Goal: Navigation & Orientation: Understand site structure

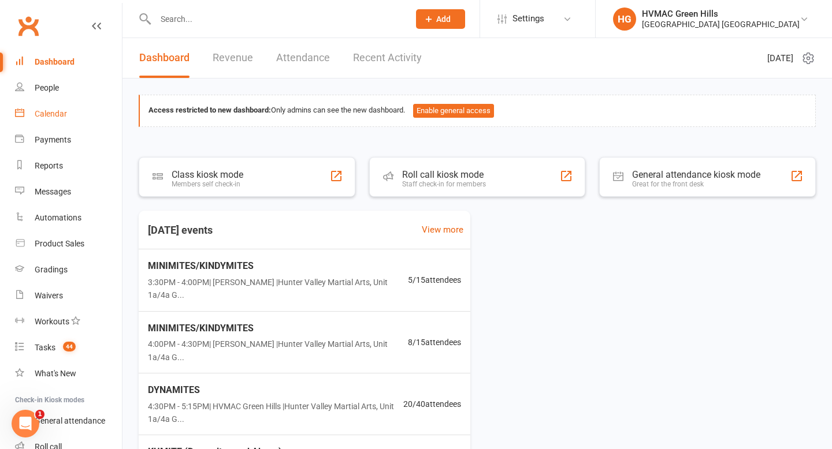
click at [49, 114] on div "Calendar" at bounding box center [51, 113] width 32 height 9
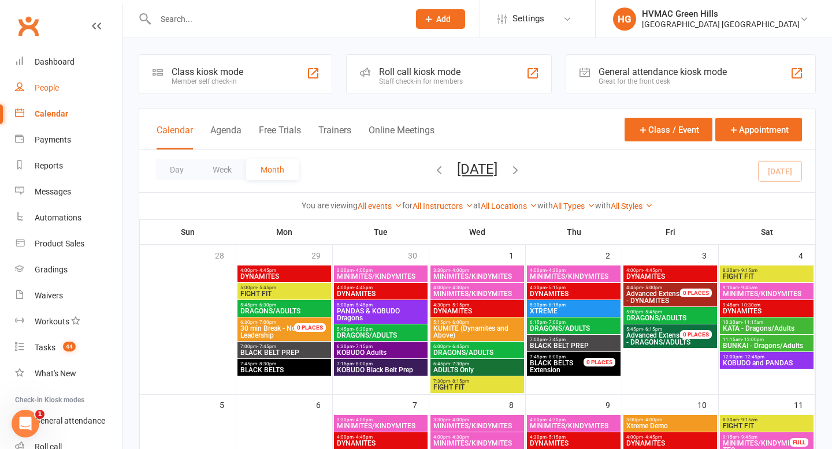
click at [46, 90] on div "People" at bounding box center [47, 87] width 24 height 9
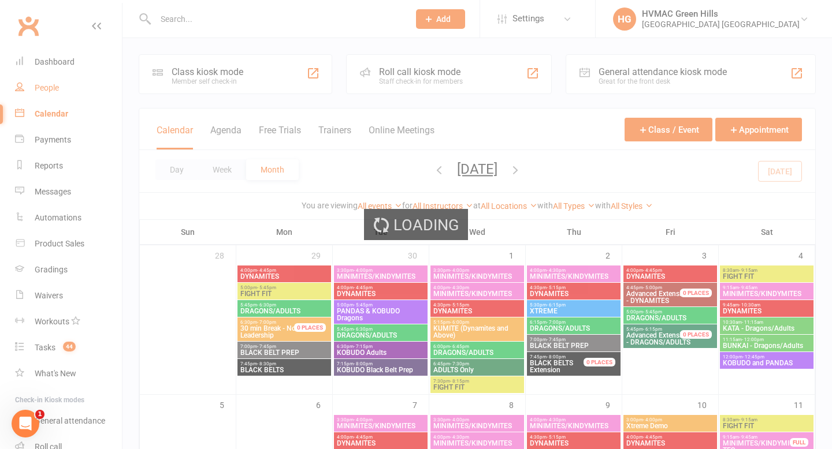
select select "100"
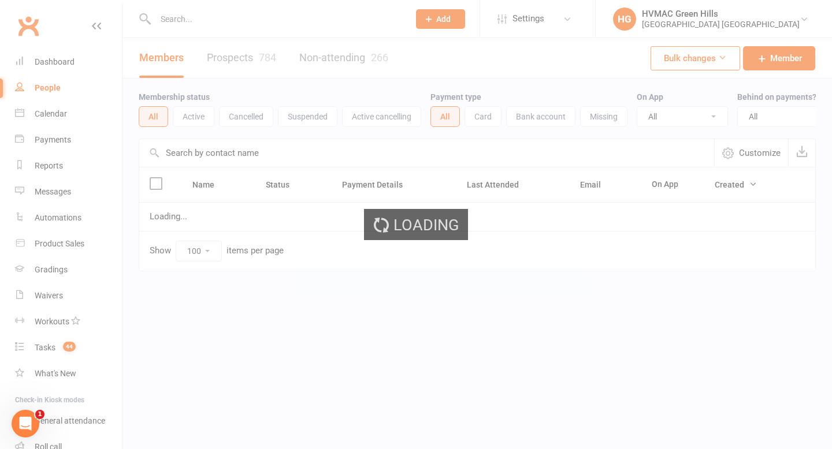
click at [53, 64] on div "Dashboard" at bounding box center [55, 61] width 40 height 9
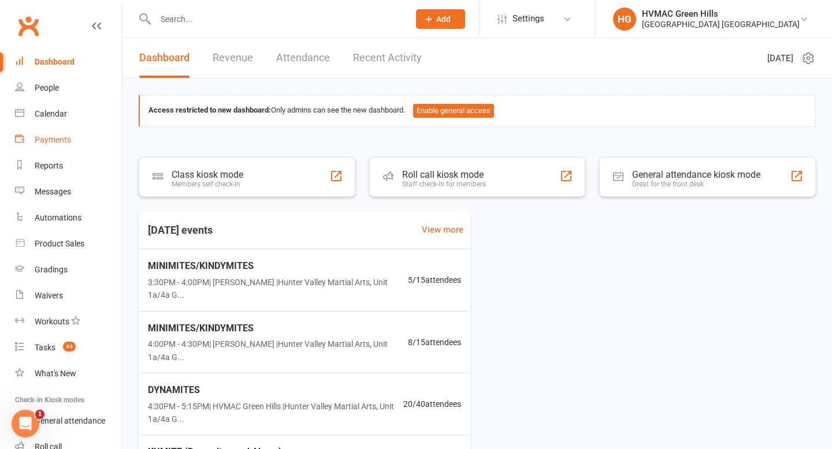
click at [59, 143] on div "Payments" at bounding box center [53, 139] width 36 height 9
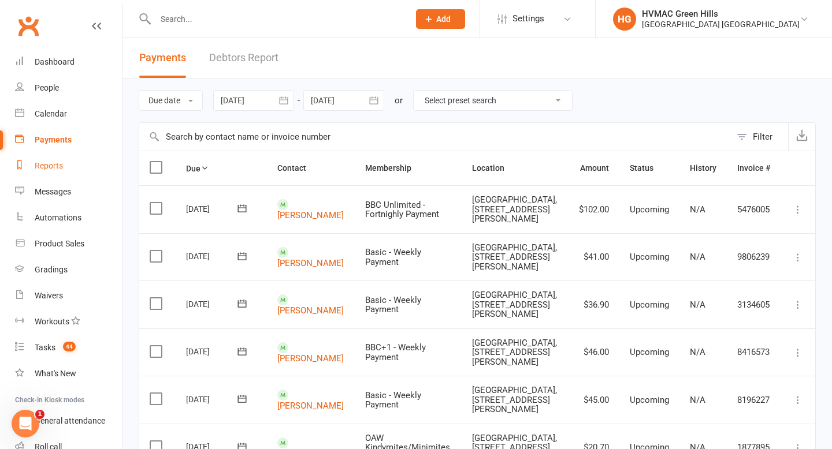
click at [62, 172] on link "Reports" at bounding box center [68, 166] width 107 height 26
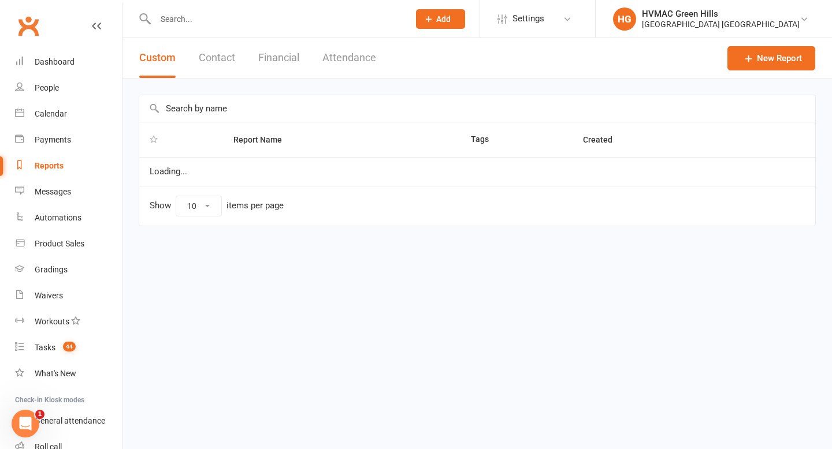
select select "100"
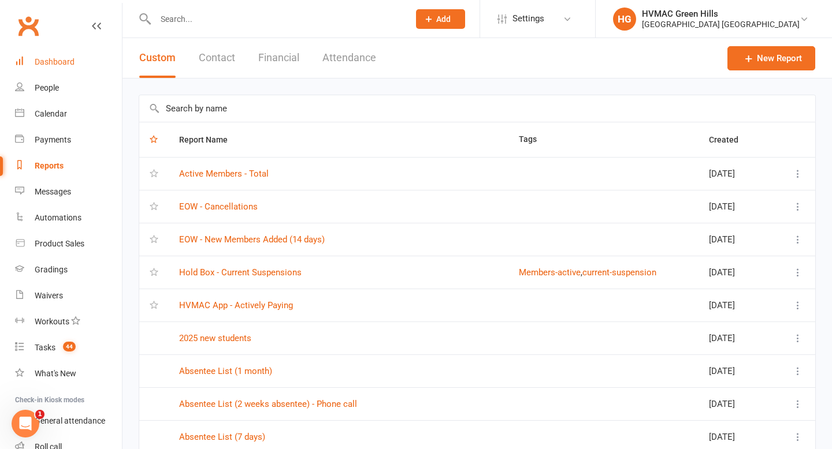
click at [51, 64] on div "Dashboard" at bounding box center [55, 61] width 40 height 9
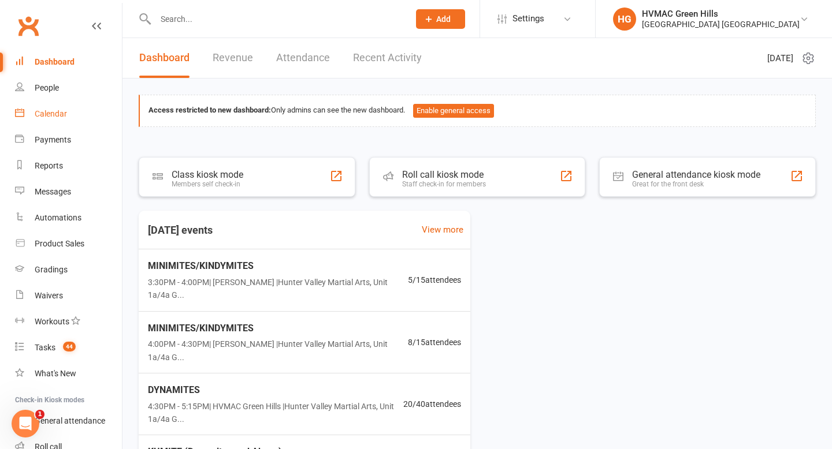
click at [53, 114] on div "Calendar" at bounding box center [51, 113] width 32 height 9
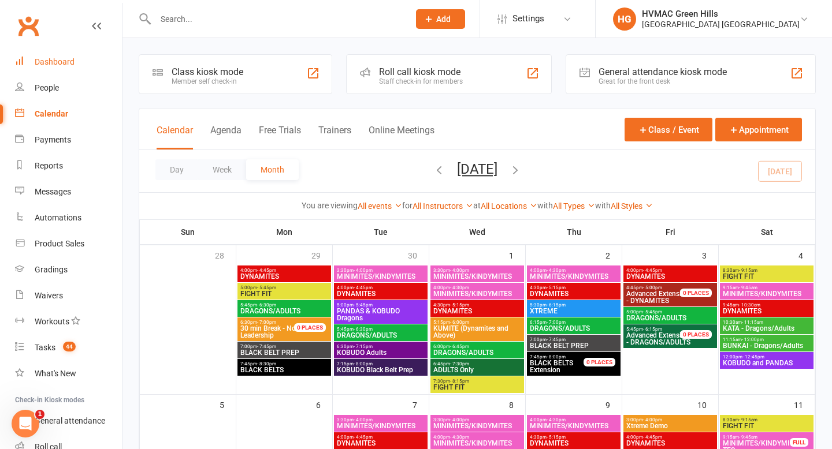
click at [56, 65] on div "Dashboard" at bounding box center [55, 61] width 40 height 9
